Goal: Find specific page/section: Find specific page/section

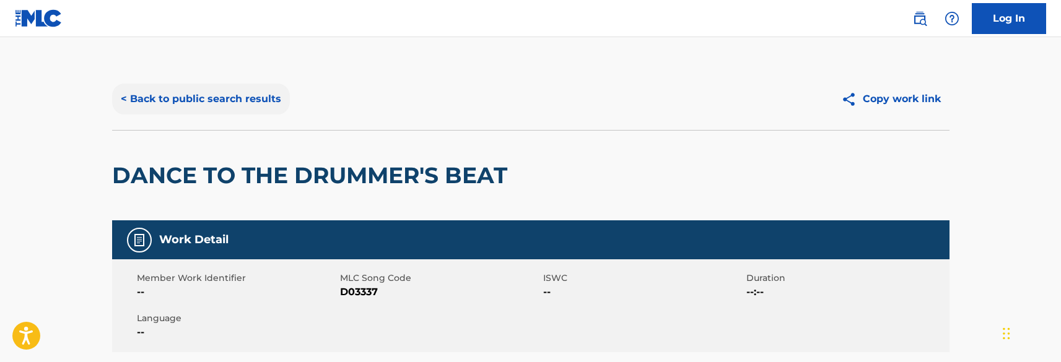
click at [216, 97] on button "< Back to public search results" at bounding box center [201, 99] width 178 height 31
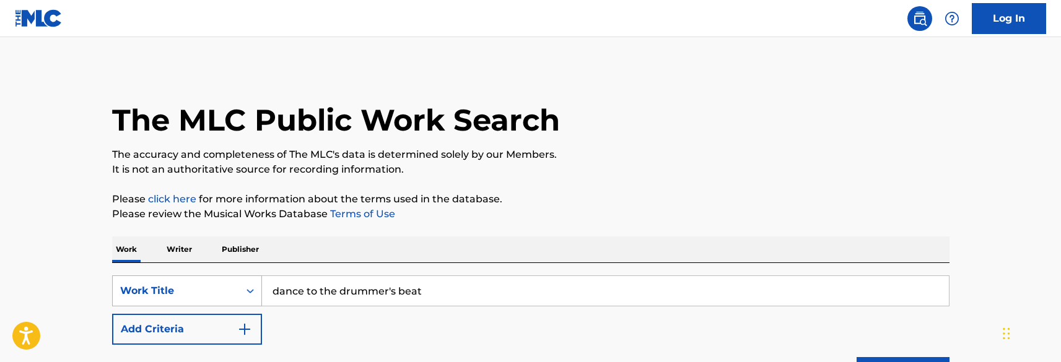
drag, startPoint x: 403, startPoint y: 295, endPoint x: 179, endPoint y: 279, distance: 224.8
click at [179, 279] on div "SearchWithCriteria0afbb750-4a78-489d-b07a-729a00ce03e4 Work Title dance to the …" at bounding box center [530, 291] width 837 height 31
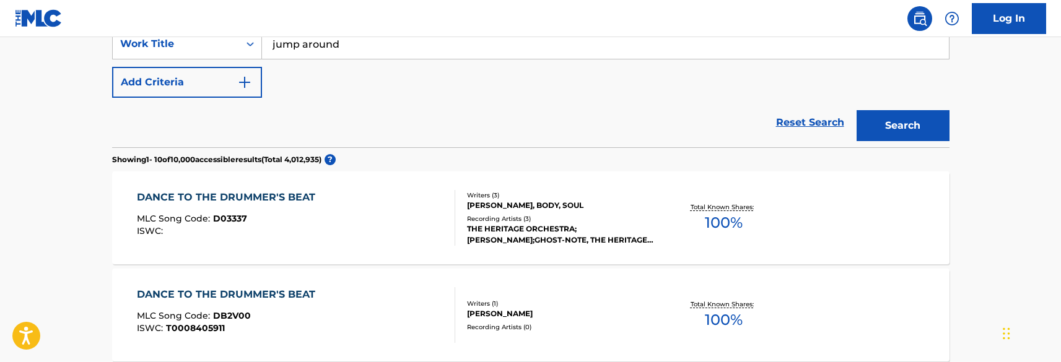
scroll to position [248, 0]
type input "jump around"
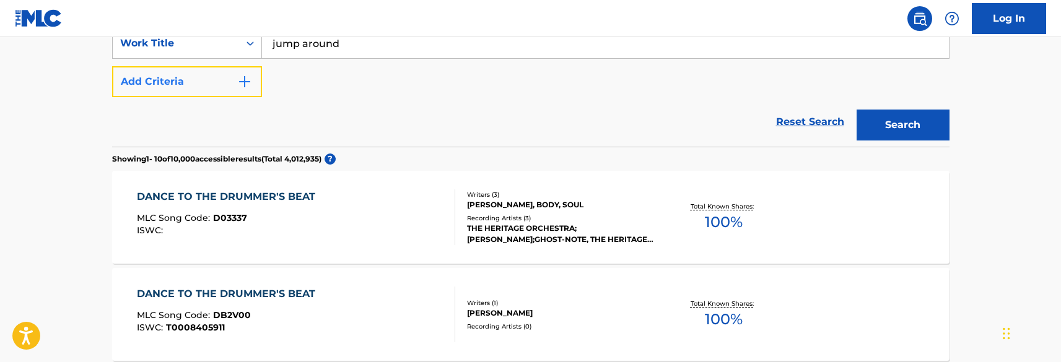
click at [248, 84] on img "Search Form" at bounding box center [244, 81] width 15 height 15
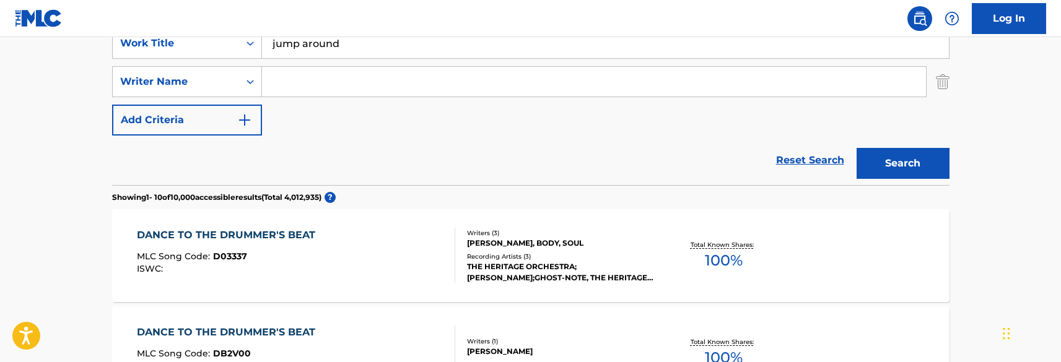
click at [292, 86] on input "Search Form" at bounding box center [594, 82] width 664 height 30
type input "schrody"
click at [857, 148] on button "Search" at bounding box center [903, 163] width 93 height 31
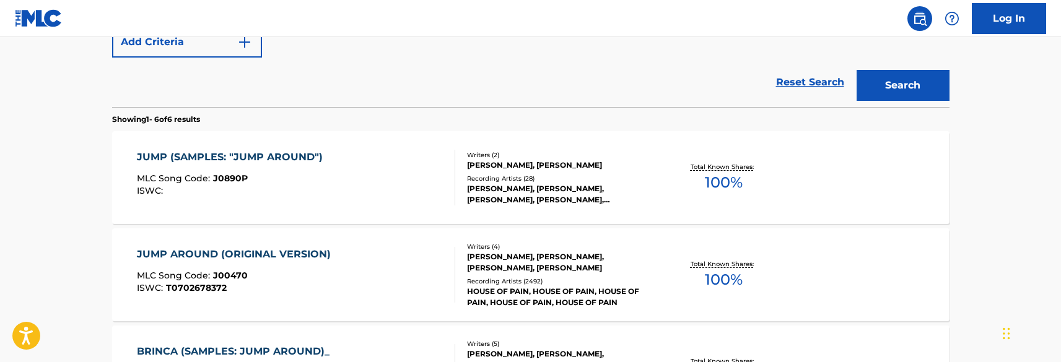
scroll to position [372, 0]
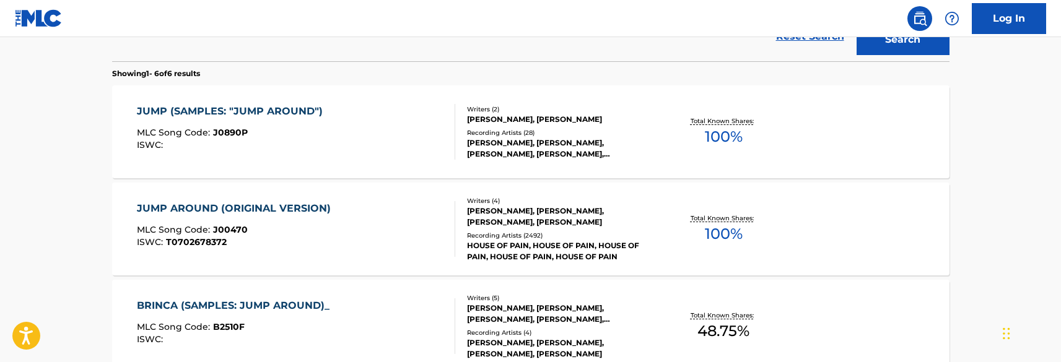
click at [170, 212] on div "JUMP AROUND (ORIGINAL VERSION)" at bounding box center [237, 208] width 200 height 15
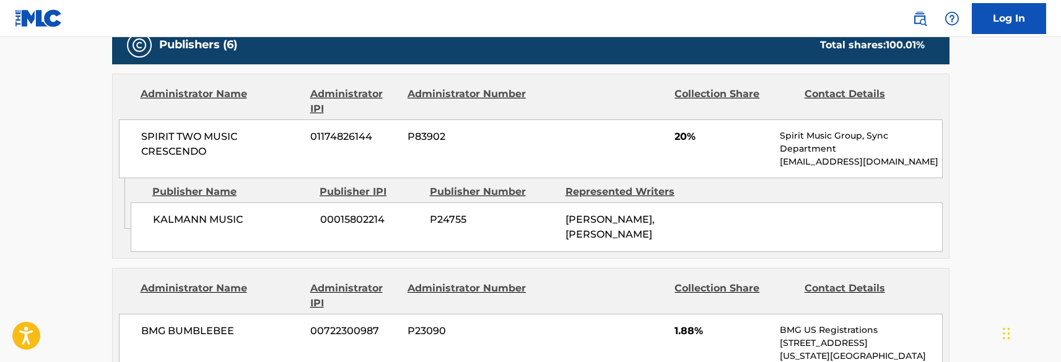
scroll to position [619, 0]
